Goal: Task Accomplishment & Management: Manage account settings

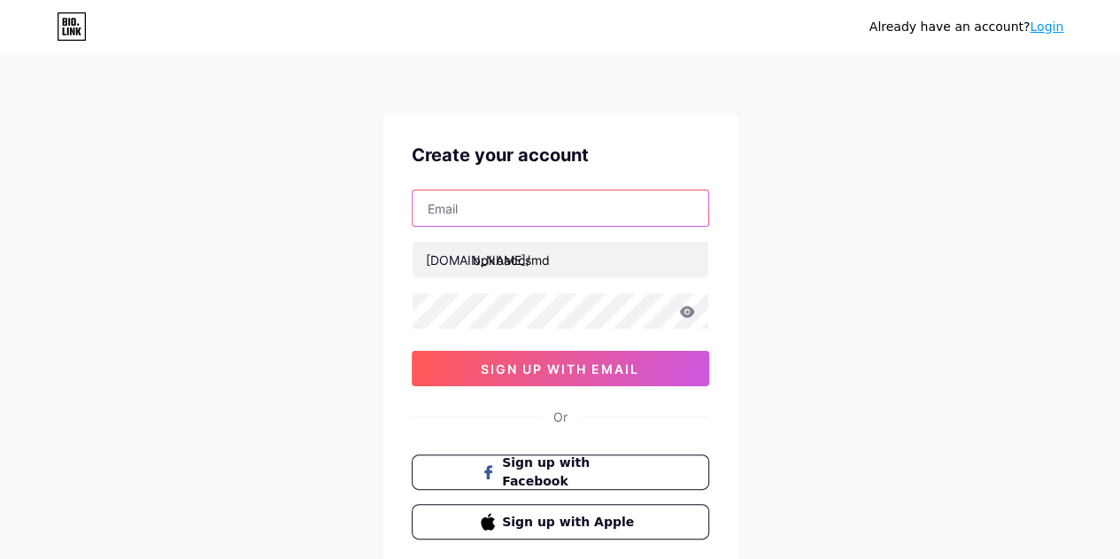
click at [525, 217] on input "text" at bounding box center [561, 207] width 296 height 35
type input "[EMAIL_ADDRESS][DOMAIN_NAME]"
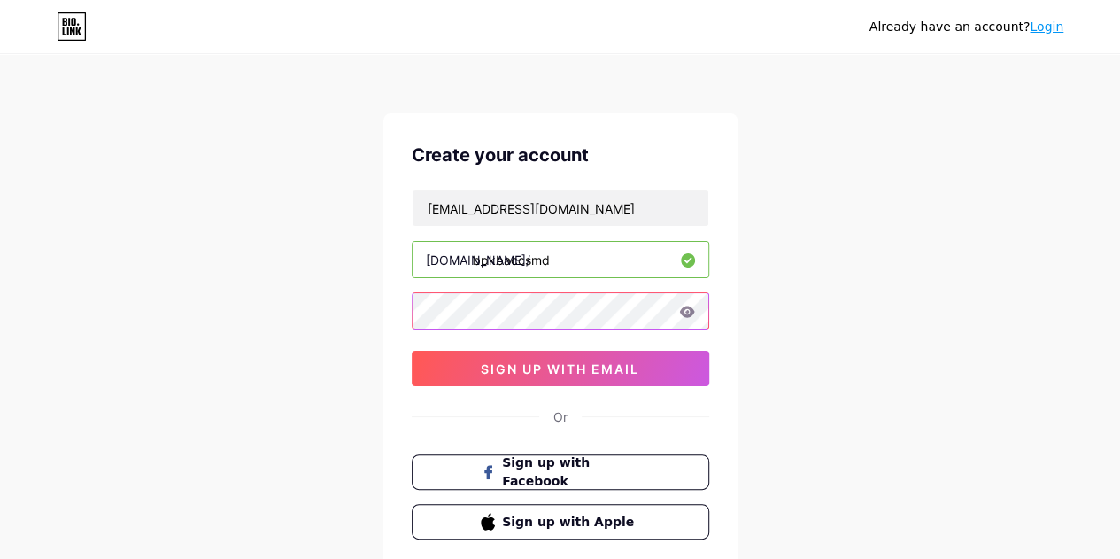
click at [404, 300] on div "Create your account [EMAIL_ADDRESS][DOMAIN_NAME] [DOMAIN_NAME]/ bpkbaccsmd 0cAF…" at bounding box center [560, 340] width 354 height 454
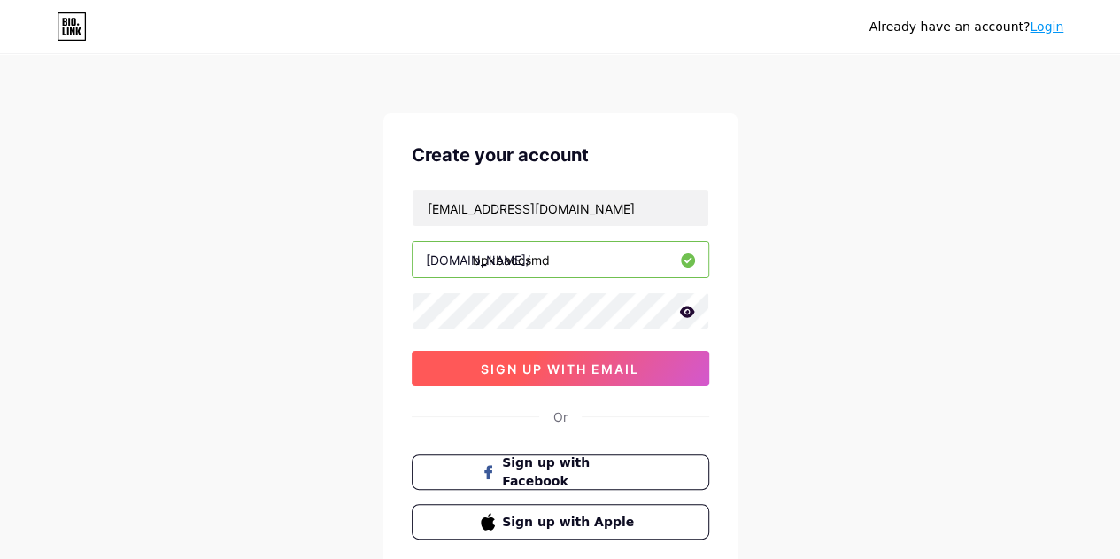
click at [537, 361] on span "sign up with email" at bounding box center [560, 368] width 158 height 15
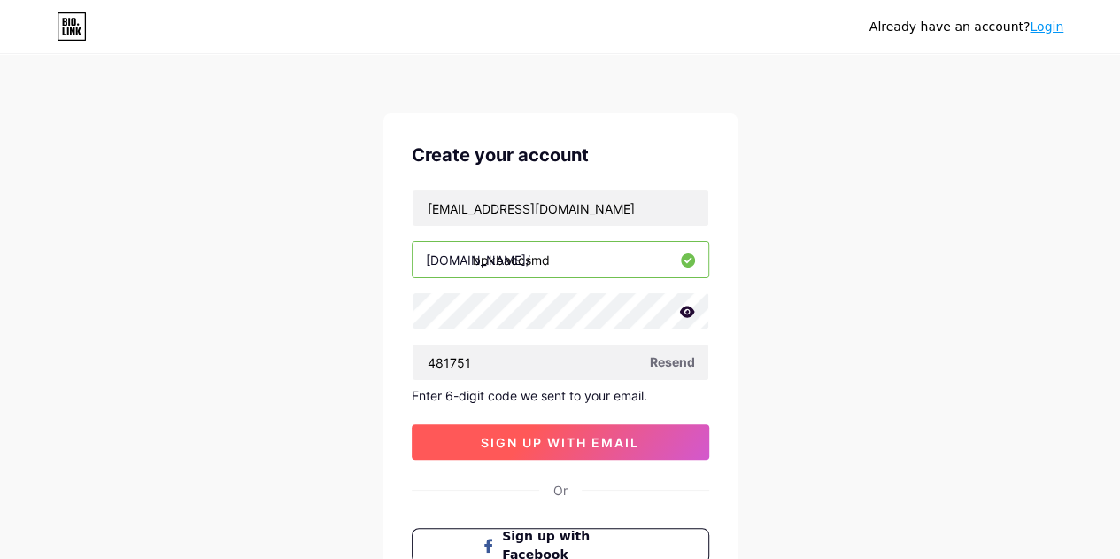
type input "481751"
click at [627, 437] on span "sign up with email" at bounding box center [560, 442] width 158 height 15
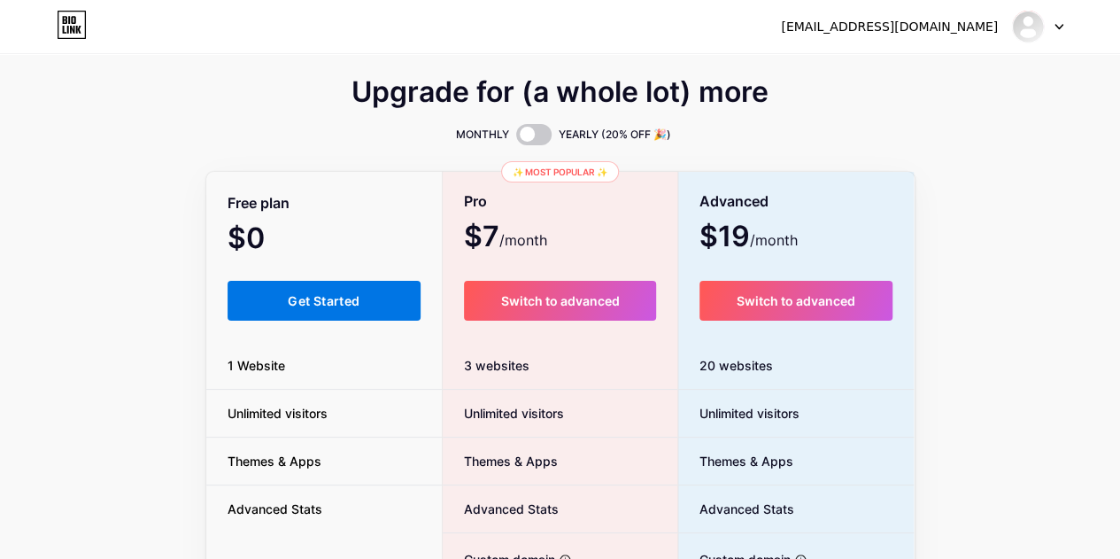
click at [324, 288] on button "Get Started" at bounding box center [325, 301] width 194 height 40
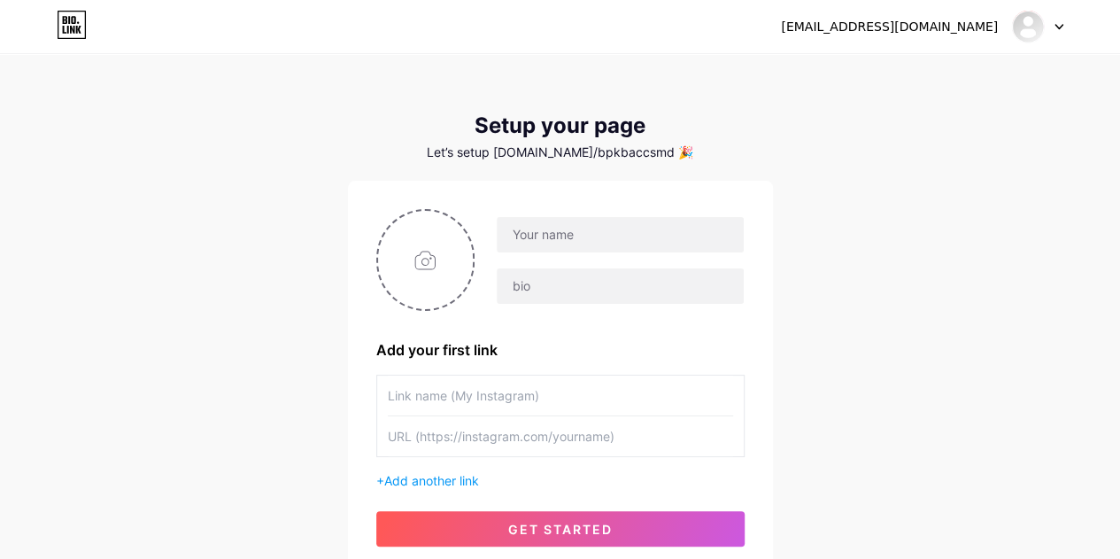
click at [859, 411] on div "[EMAIL_ADDRESS][DOMAIN_NAME] Dashboard Logout Setup your page Let’s setup [DOMA…" at bounding box center [560, 315] width 1120 height 631
click at [572, 235] on input "text" at bounding box center [620, 234] width 246 height 35
type input "A"
type input "ACC Samarinda"
click at [491, 389] on input "text" at bounding box center [560, 395] width 345 height 40
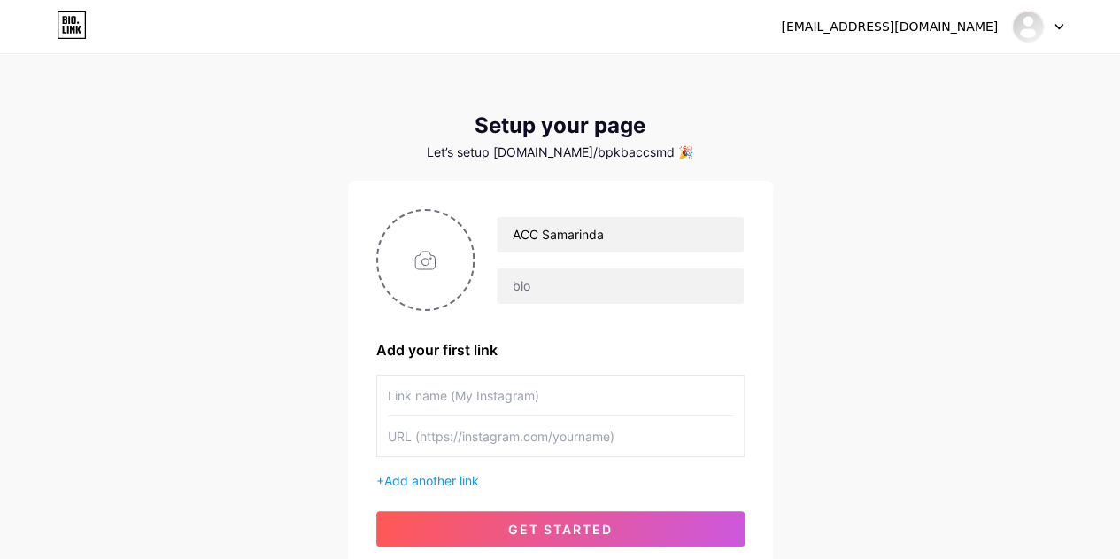
click at [492, 433] on input "text" at bounding box center [560, 436] width 345 height 40
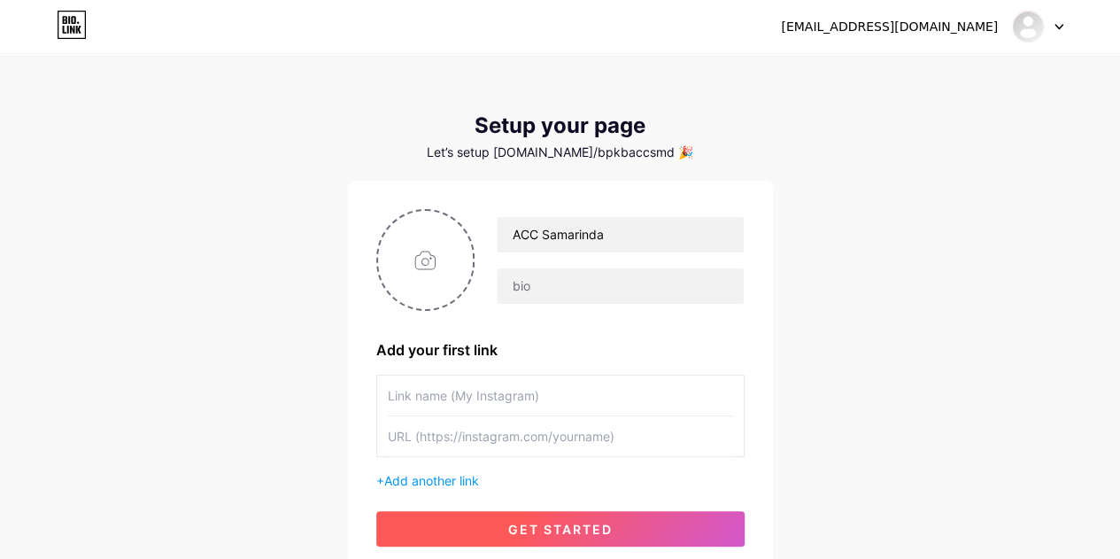
click at [559, 523] on span "get started" at bounding box center [560, 528] width 104 height 15
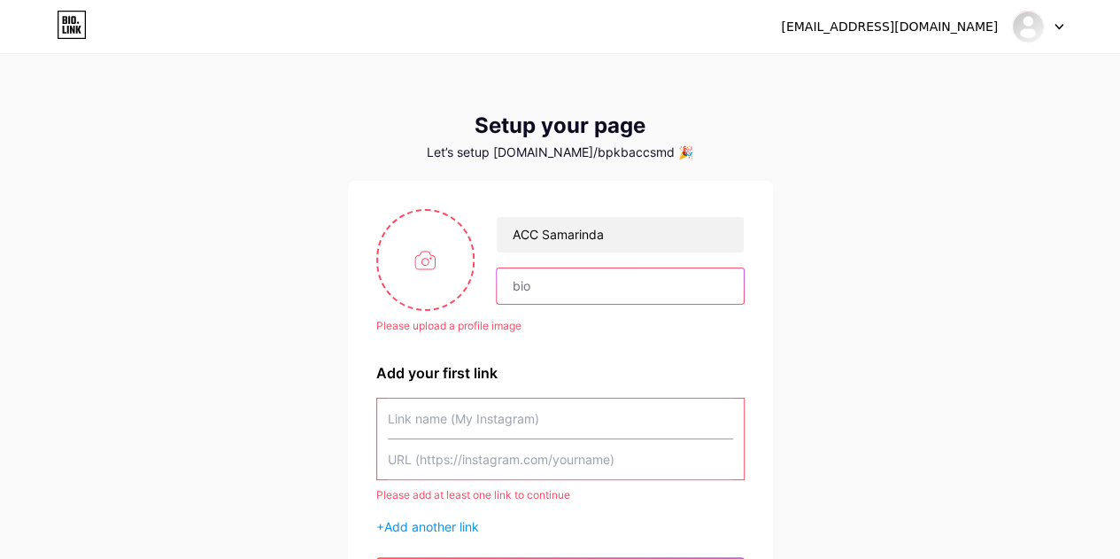
click at [636, 281] on input "text" at bounding box center [620, 285] width 246 height 35
type input "Reservasi Pengambilan BPKB ACC SMD"
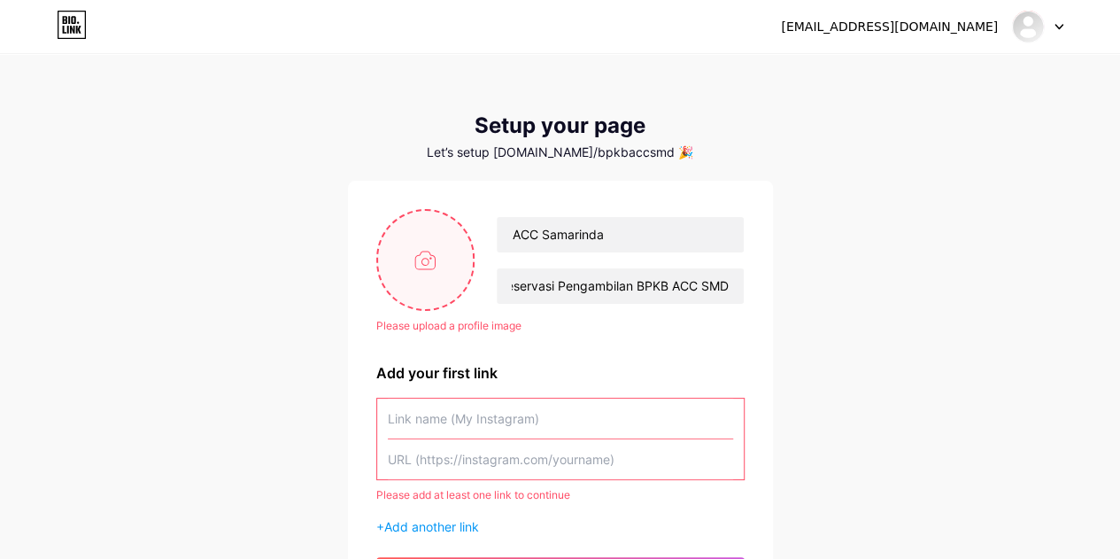
click at [424, 251] on input "file" at bounding box center [426, 260] width 96 height 98
type input "C:\fakepath\logo acc.jpg"
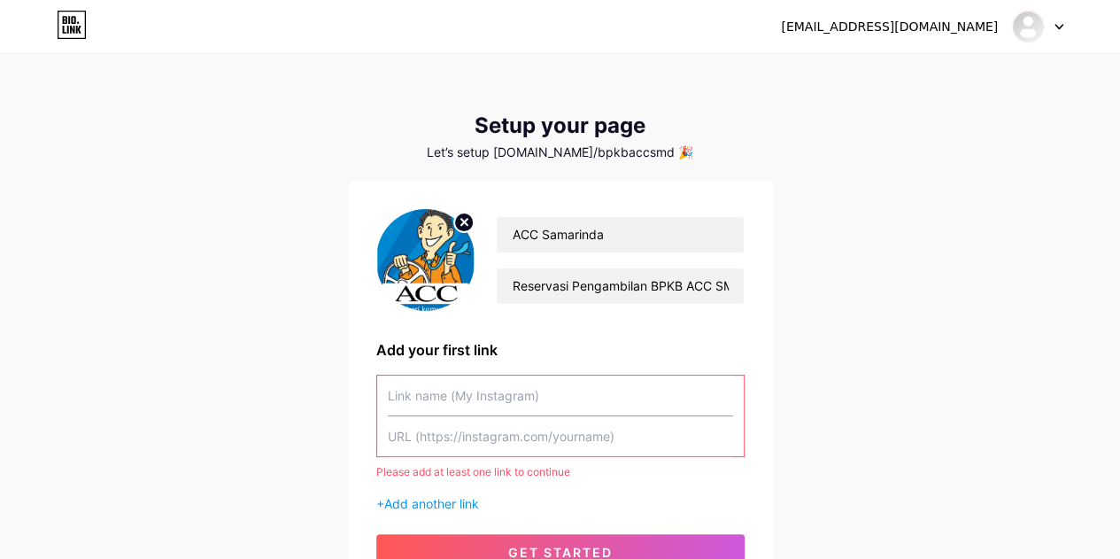
scroll to position [89, 0]
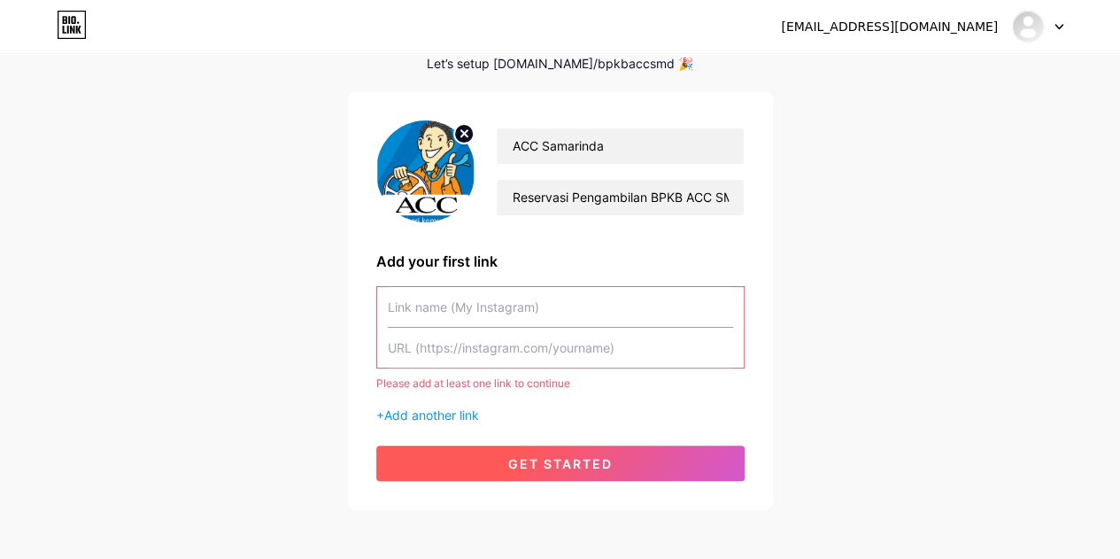
click at [519, 465] on span "get started" at bounding box center [560, 463] width 104 height 15
click at [532, 459] on span "get started" at bounding box center [560, 463] width 104 height 15
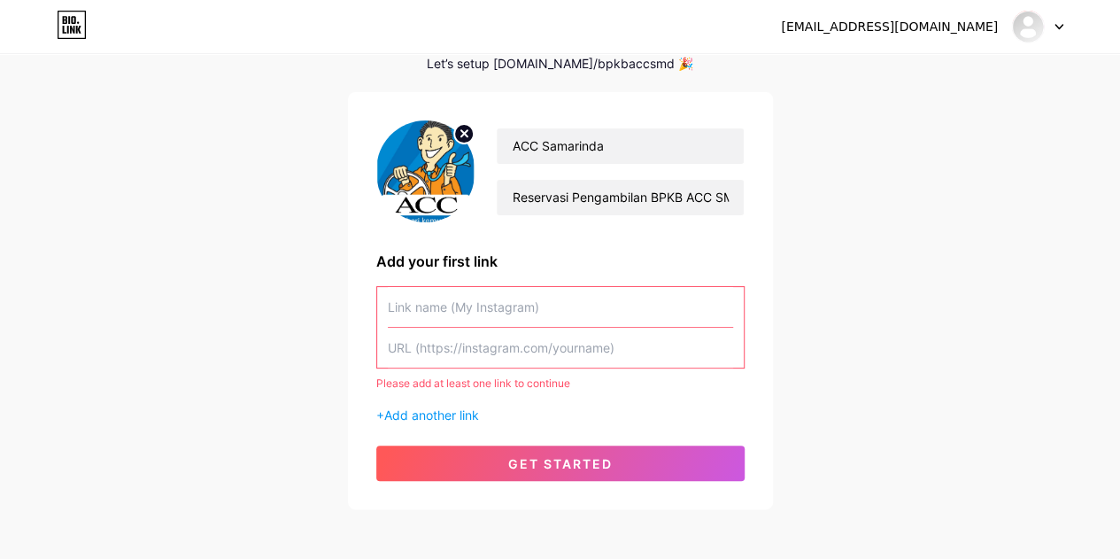
click at [529, 350] on input "text" at bounding box center [560, 348] width 345 height 40
click at [531, 314] on input "text" at bounding box center [560, 307] width 345 height 40
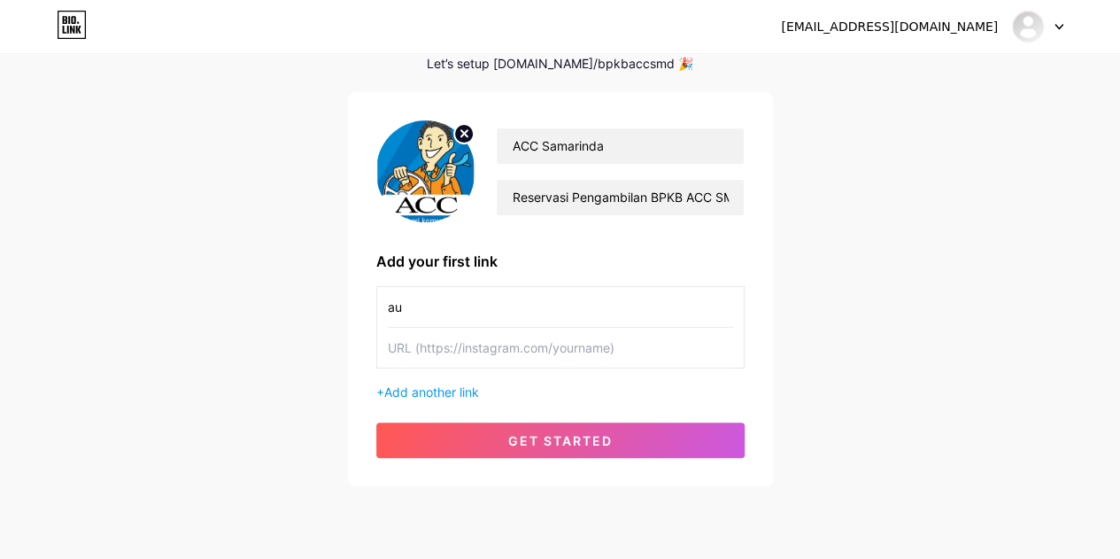
type input "a"
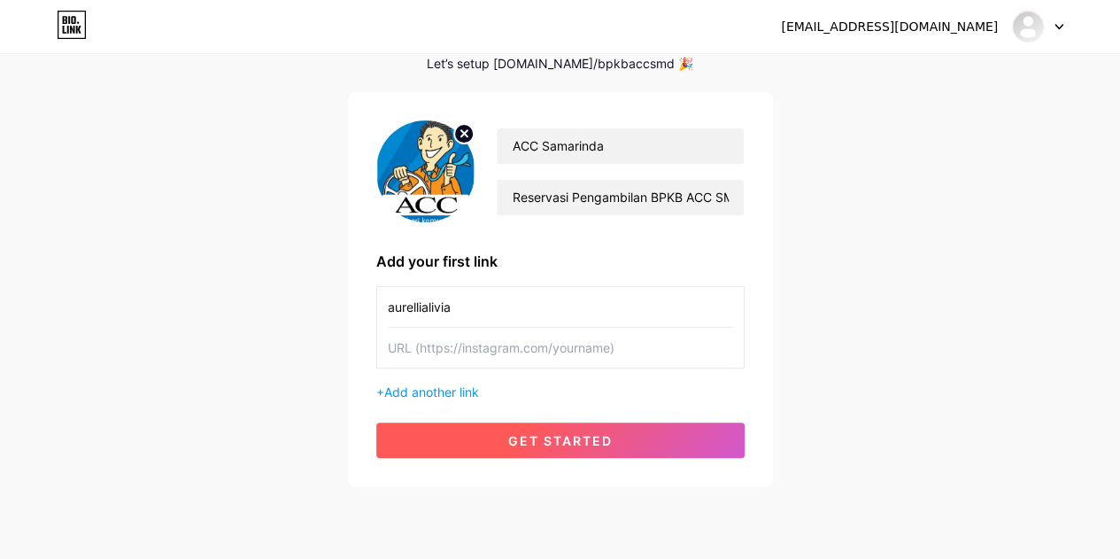
type input "aurellialivia"
click at [562, 443] on span "get started" at bounding box center [560, 440] width 104 height 15
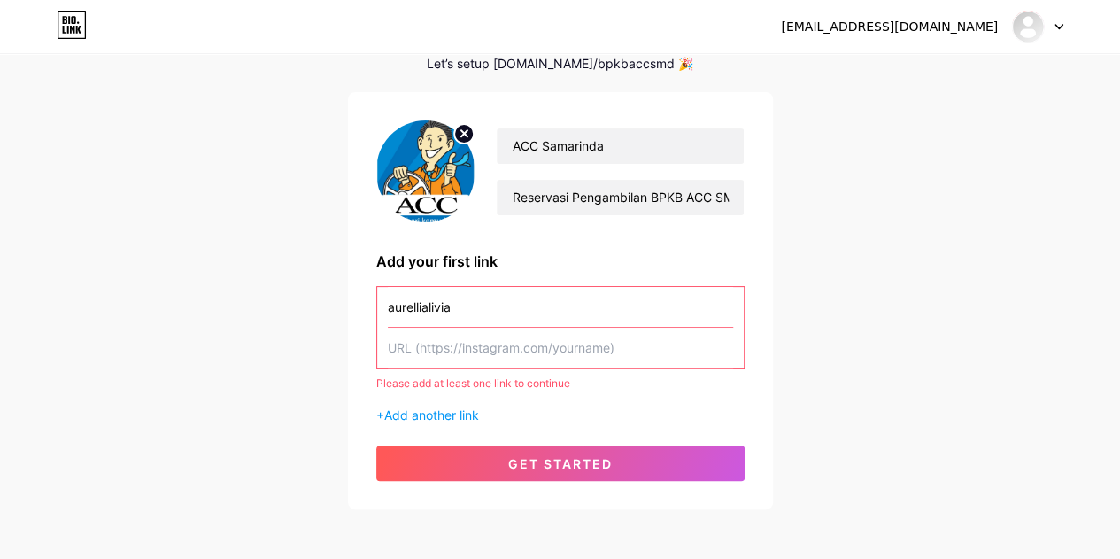
click at [528, 362] on input "text" at bounding box center [560, 348] width 345 height 40
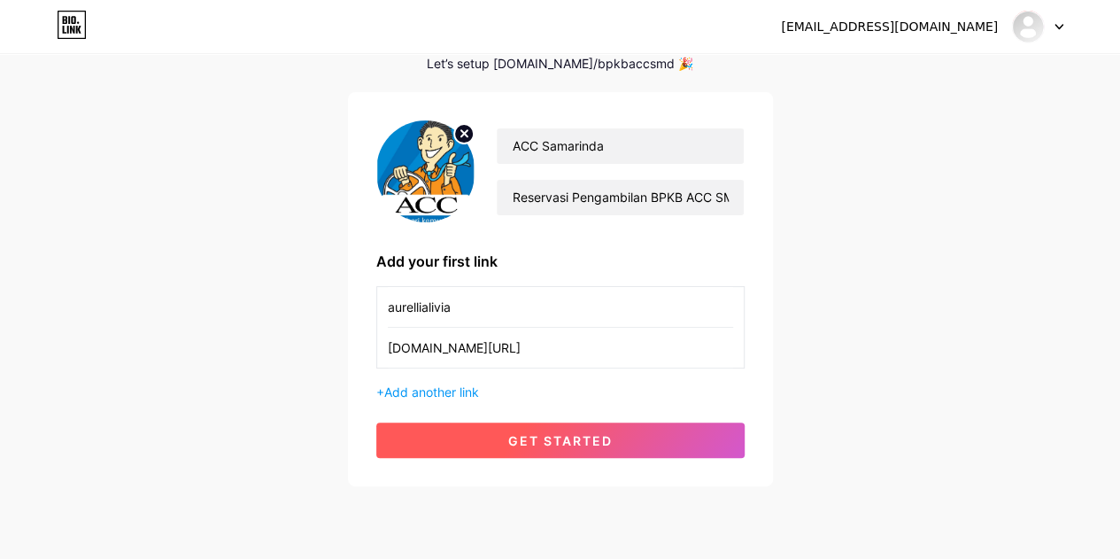
type input "[DOMAIN_NAME][URL]"
click at [591, 426] on button "get started" at bounding box center [560, 439] width 368 height 35
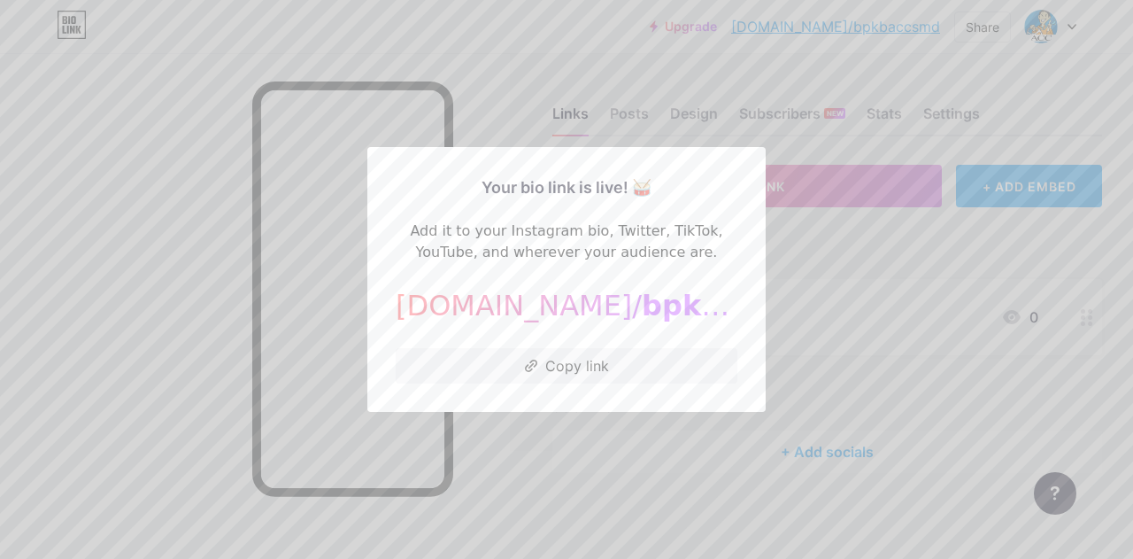
click at [220, 311] on div at bounding box center [566, 279] width 1133 height 559
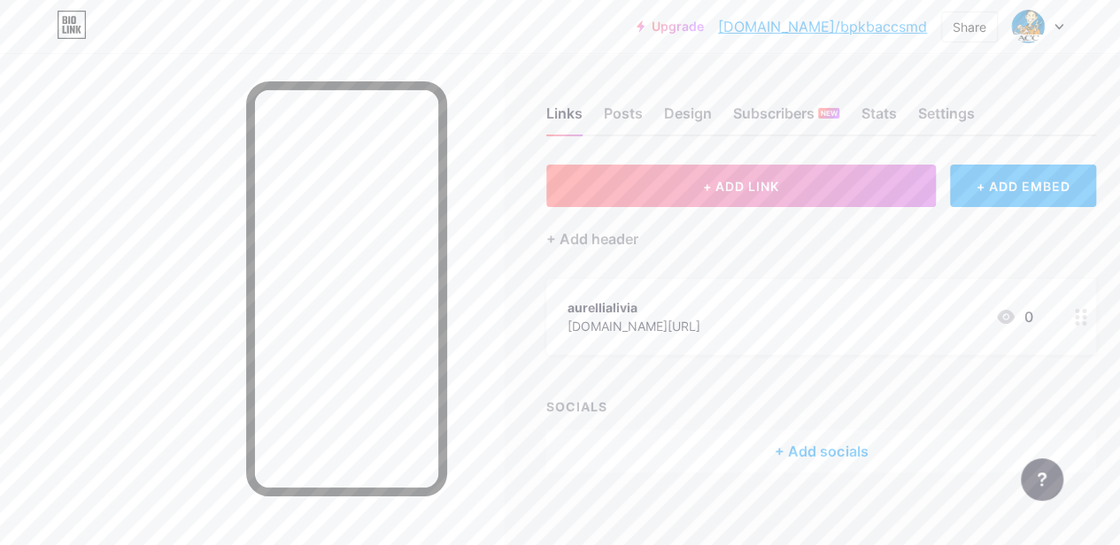
click at [795, 318] on div "aurellialivia [DOMAIN_NAME][URL] 0" at bounding box center [799, 317] width 465 height 41
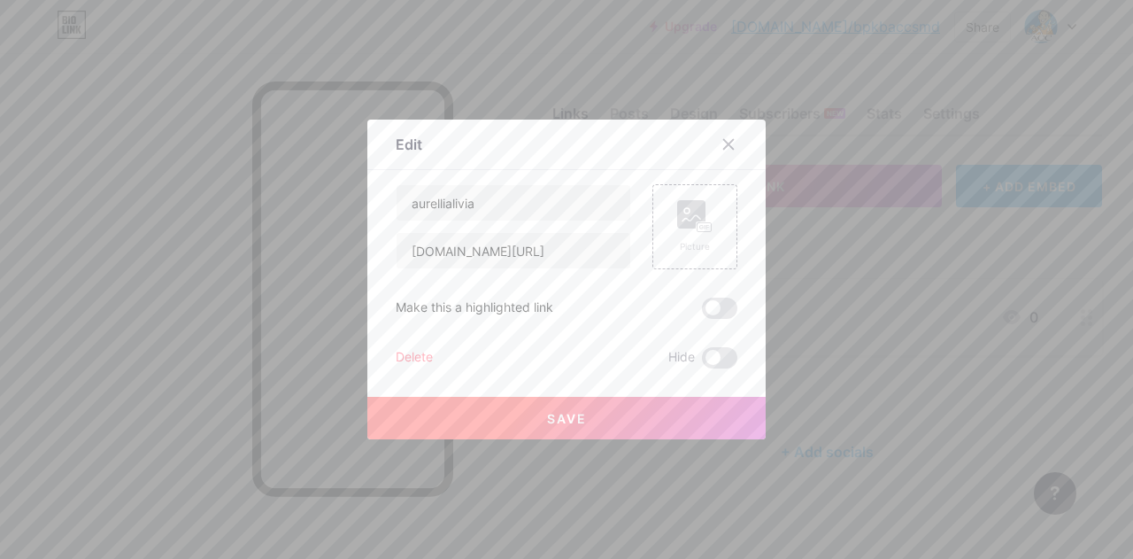
click at [401, 355] on div "Delete" at bounding box center [414, 357] width 37 height 21
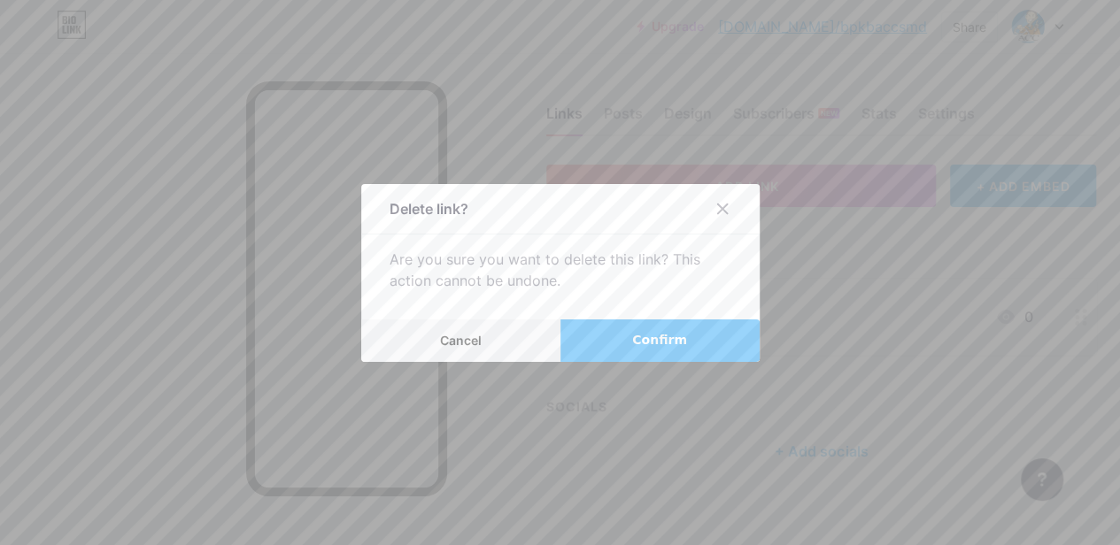
click at [664, 339] on span "Confirm" at bounding box center [659, 340] width 55 height 19
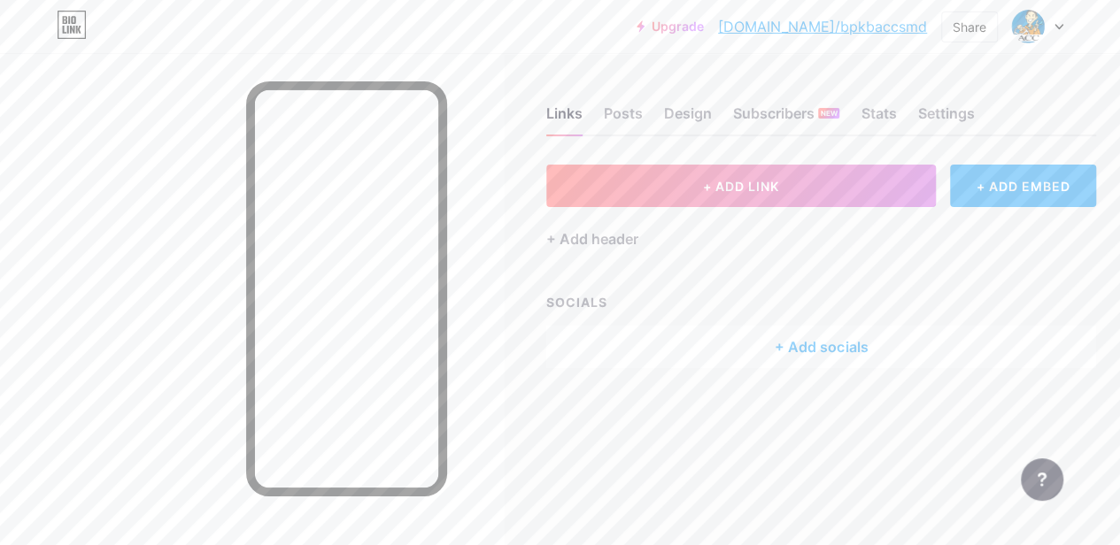
click at [806, 338] on div "+ Add socials" at bounding box center [821, 347] width 550 height 42
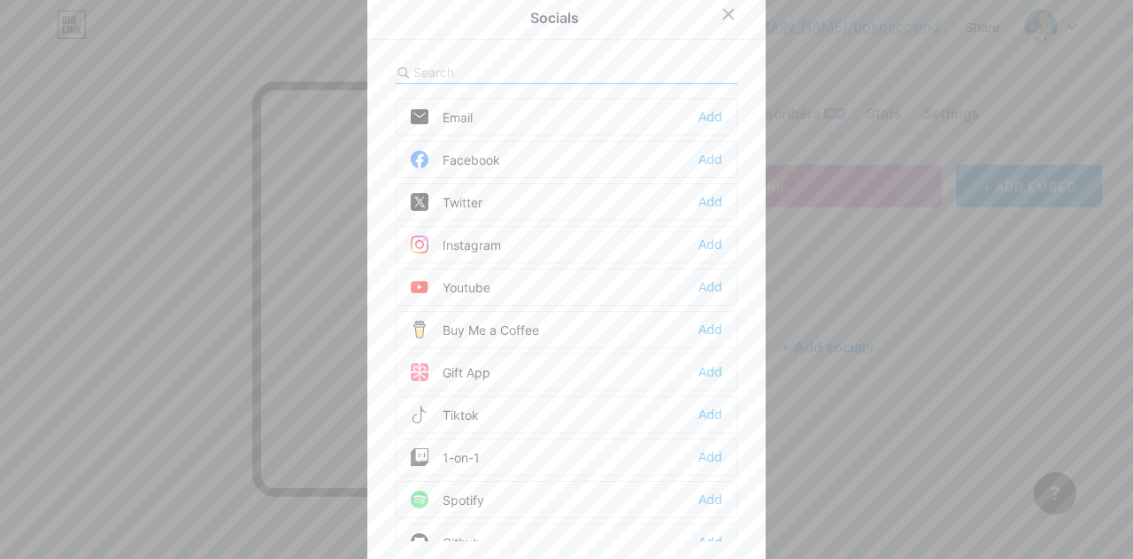
click at [484, 279] on div "Youtube Add" at bounding box center [567, 286] width 342 height 37
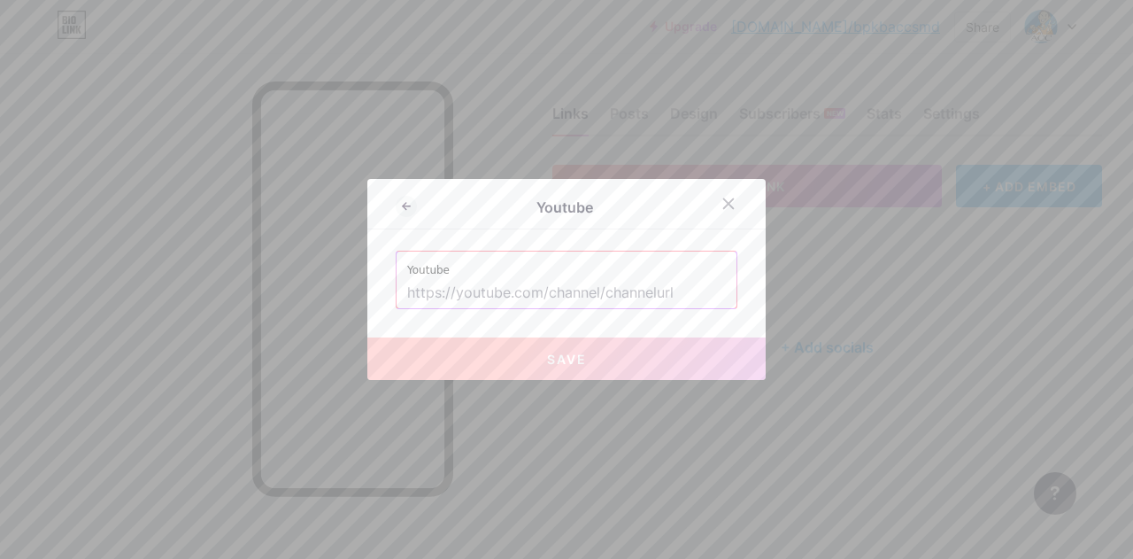
click at [528, 300] on input "text" at bounding box center [566, 293] width 319 height 30
paste input "[URL][DOMAIN_NAME]"
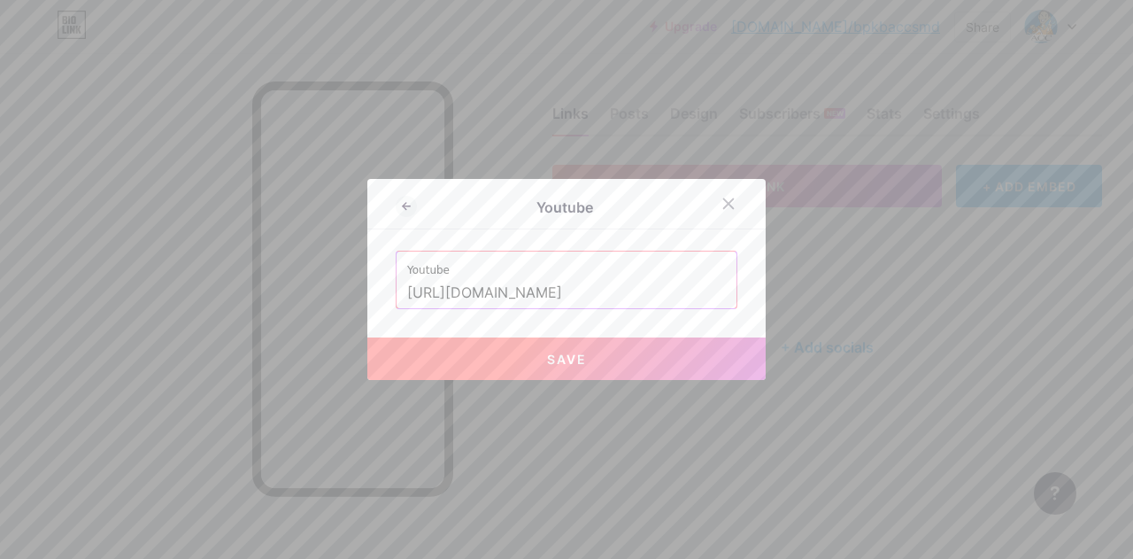
type input "[URL][DOMAIN_NAME]"
click at [586, 350] on button "Save" at bounding box center [566, 358] width 398 height 42
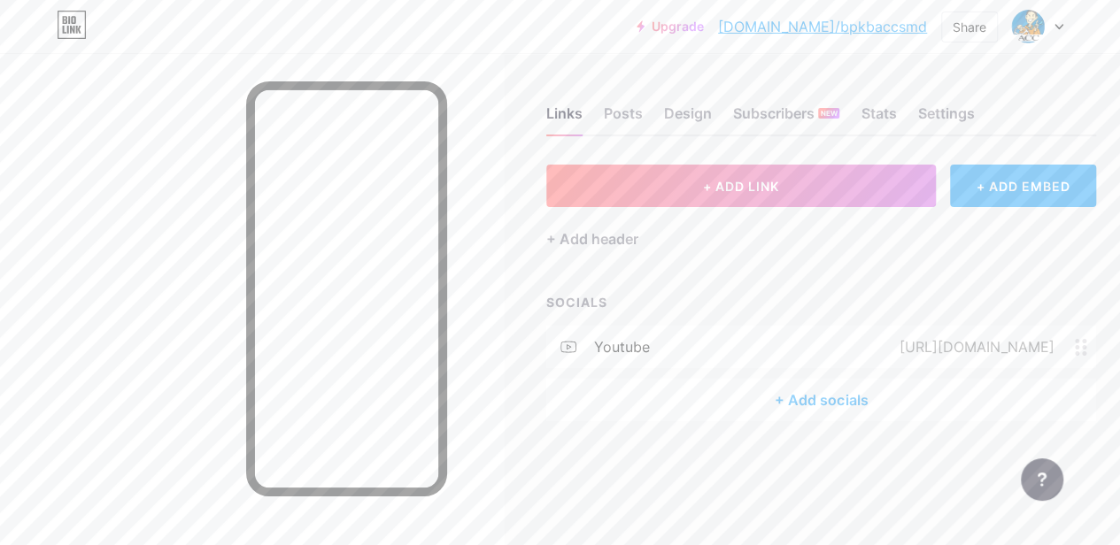
click at [830, 405] on div "+ Add socials" at bounding box center [821, 400] width 550 height 42
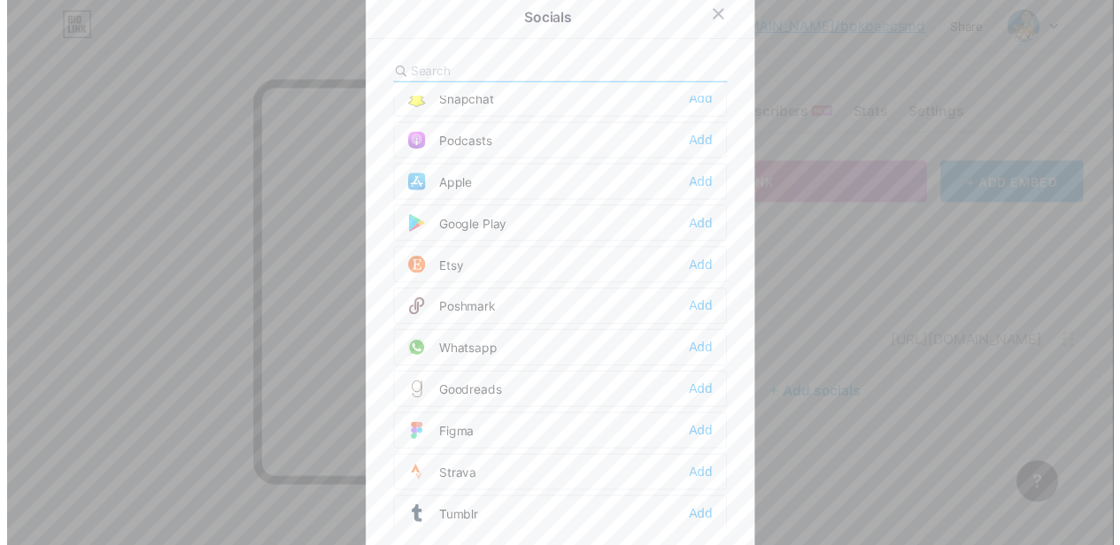
scroll to position [1328, 0]
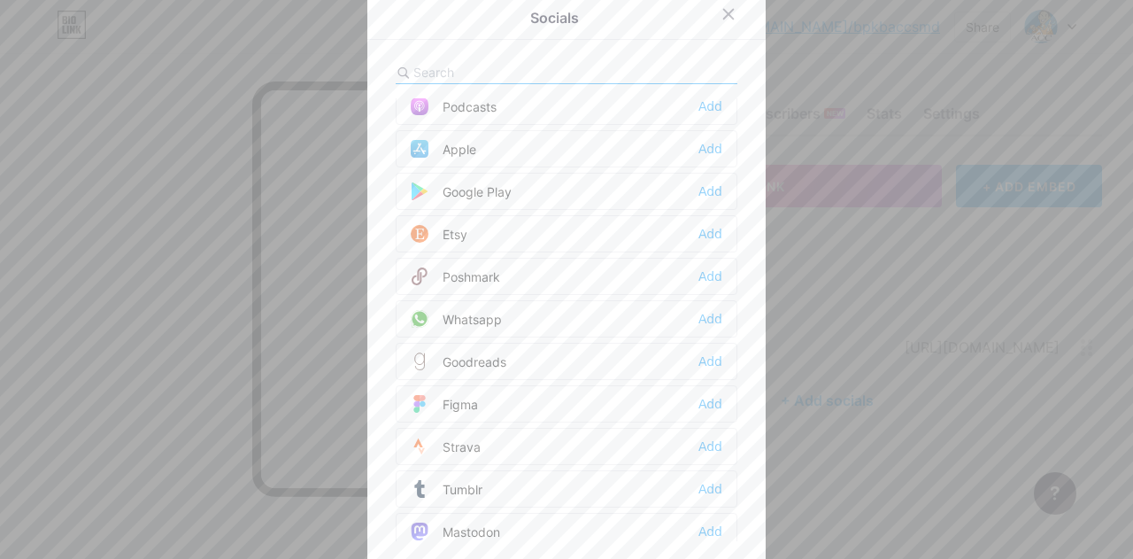
click at [620, 300] on div "Whatsapp Add" at bounding box center [567, 318] width 342 height 37
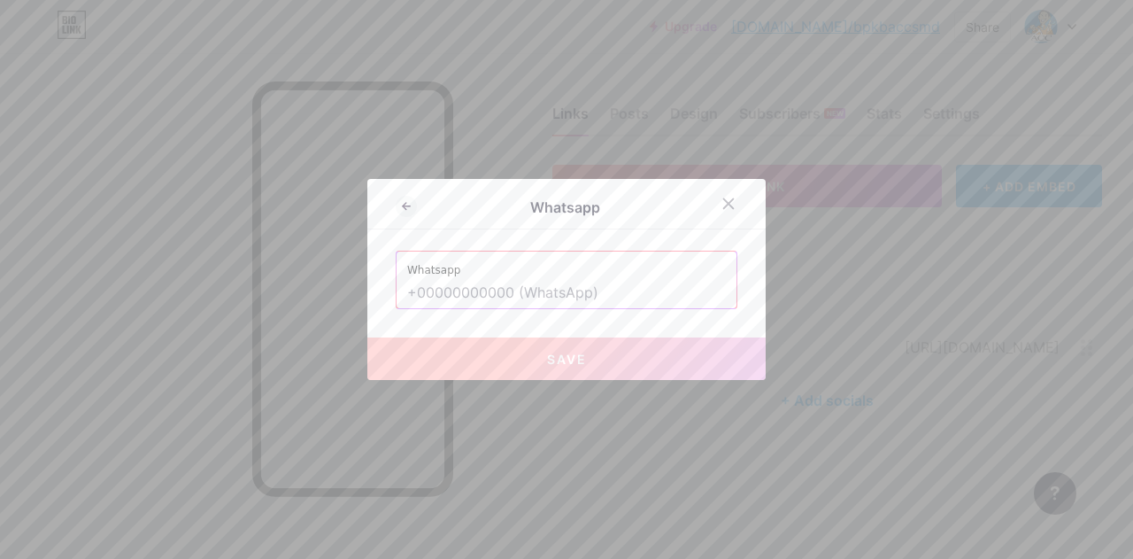
click at [607, 293] on input "text" at bounding box center [566, 293] width 319 height 30
paste input "[URL][DOMAIN_NAME]"
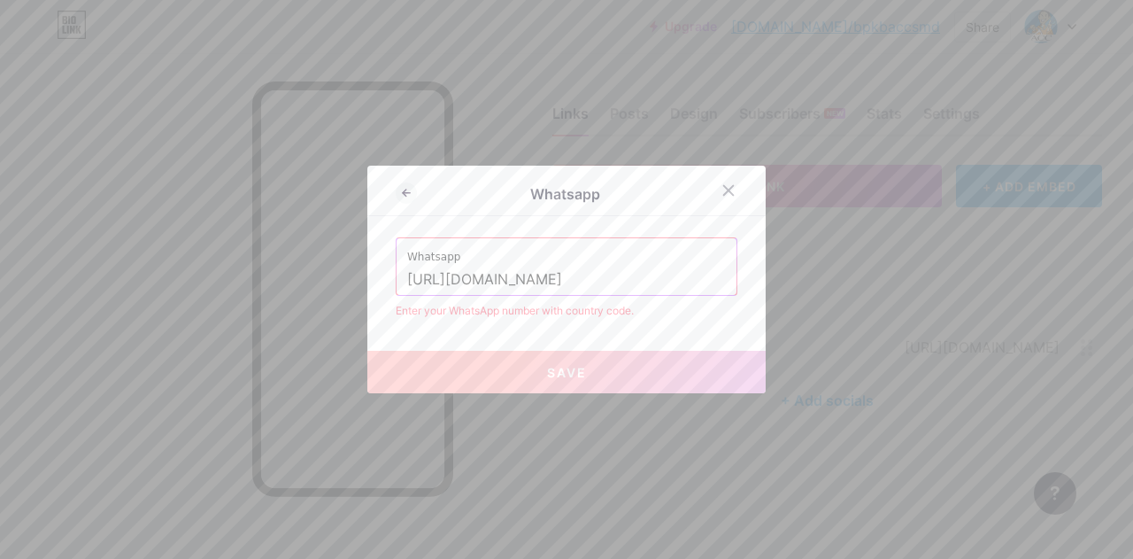
drag, startPoint x: 499, startPoint y: 278, endPoint x: 380, endPoint y: 274, distance: 119.6
click at [380, 274] on div "Whatsapp Whatsapp [URL][DOMAIN_NAME] Enter your WhatsApp number with country co…" at bounding box center [566, 280] width 398 height 228
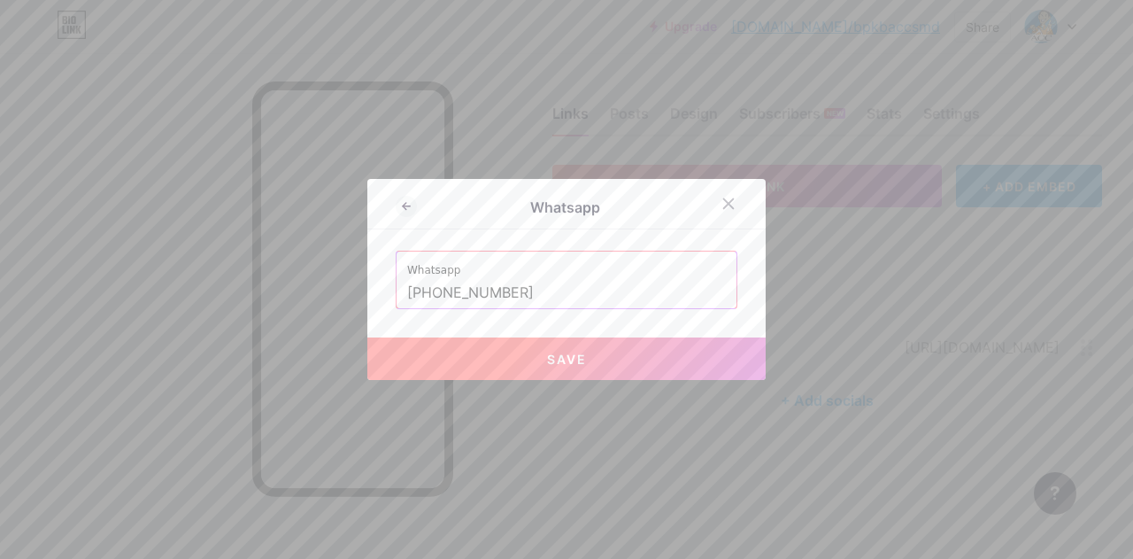
click at [525, 351] on button "Save" at bounding box center [566, 358] width 398 height 42
type input "[URL][DOMAIN_NAME][PHONE_NUMBER]"
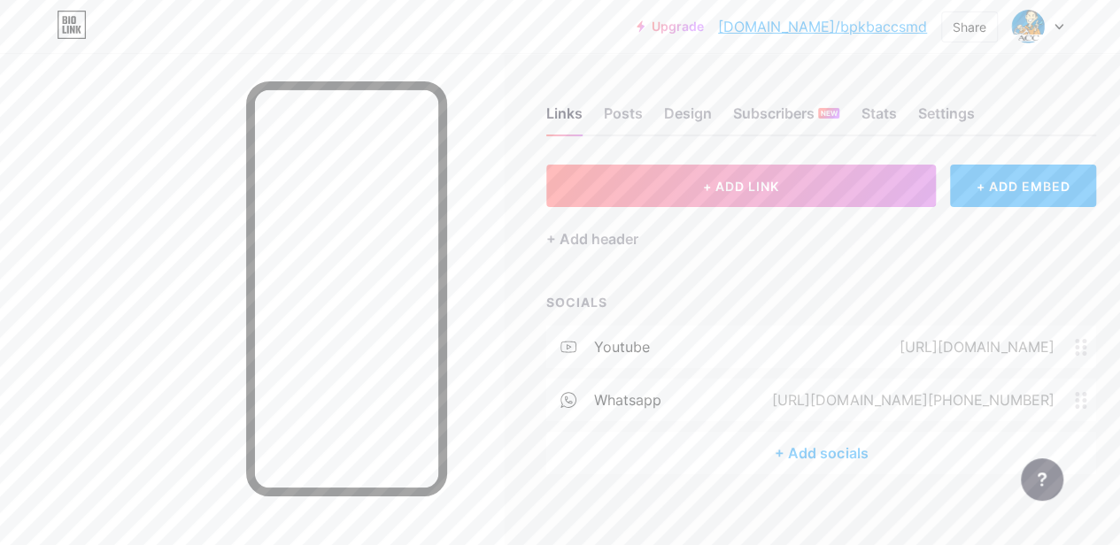
click at [786, 289] on div "+ ADD LINK + ADD EMBED + Add header SOCIALS youtube [URL][DOMAIN_NAME] whatsapp…" at bounding box center [821, 320] width 550 height 310
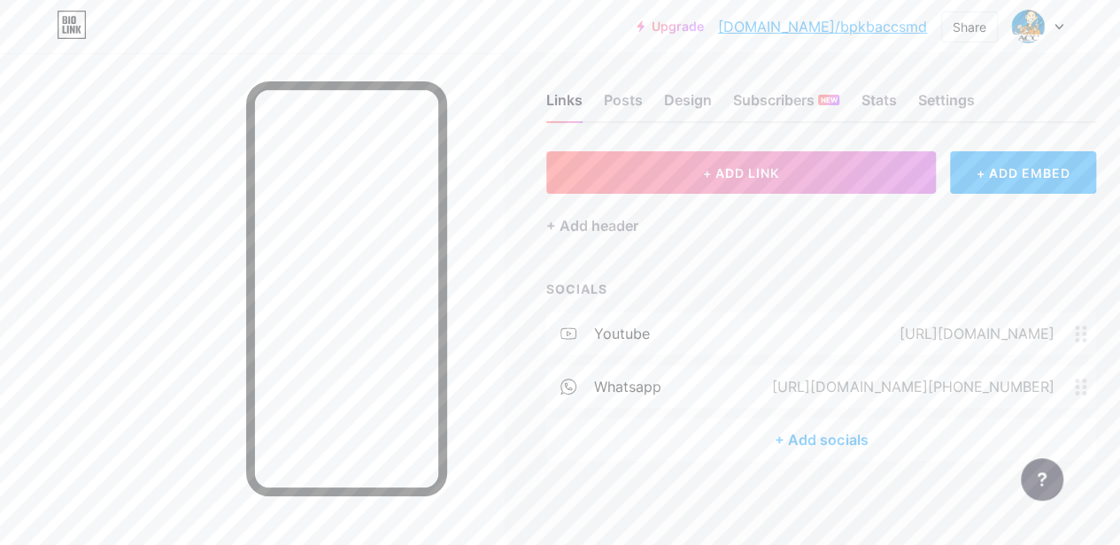
scroll to position [17, 0]
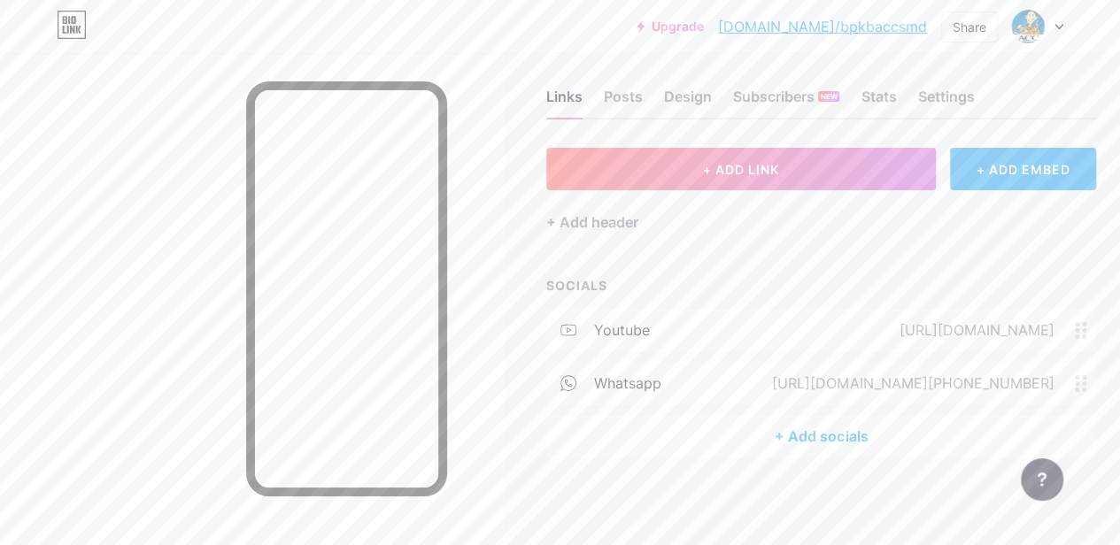
click at [492, 429] on div at bounding box center [252, 325] width 504 height 545
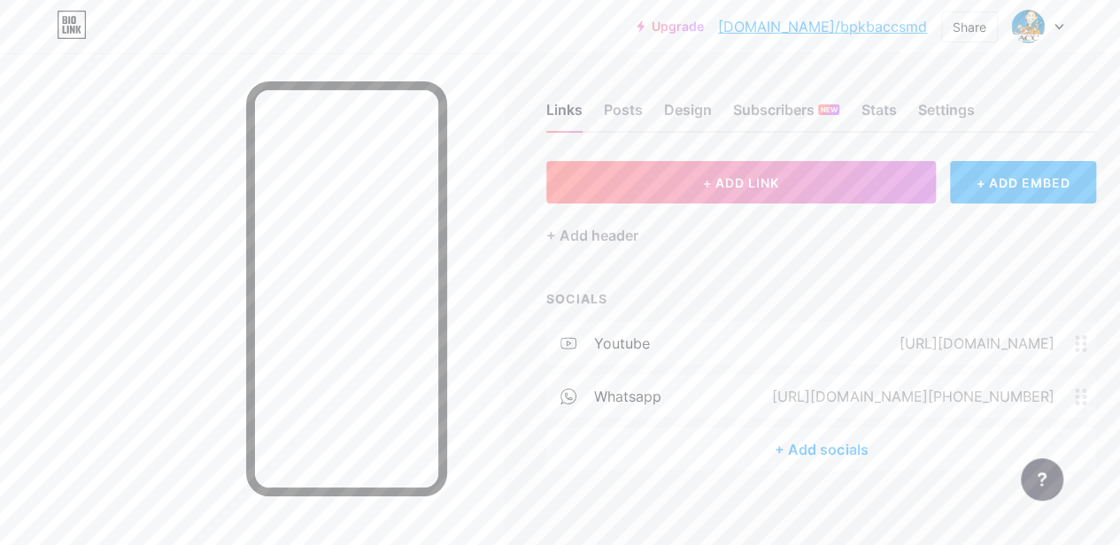
scroll to position [0, 0]
